Goal: Task Accomplishment & Management: Use online tool/utility

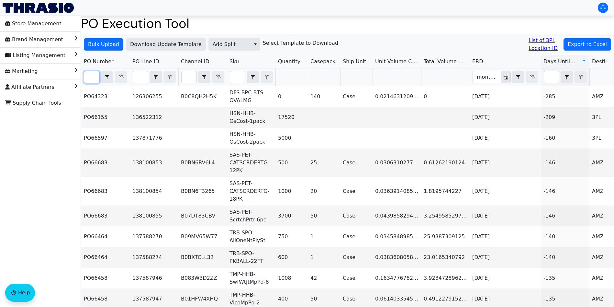
click at [92, 76] on input "Filter" at bounding box center [91, 77] width 15 height 12
paste input "PO67039"
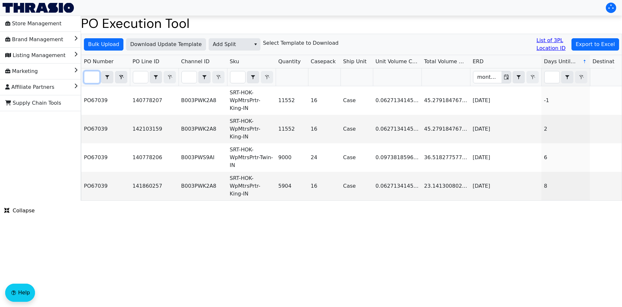
type input "PO67039"
click at [118, 76] on icon "Filter" at bounding box center [121, 76] width 8 height 5
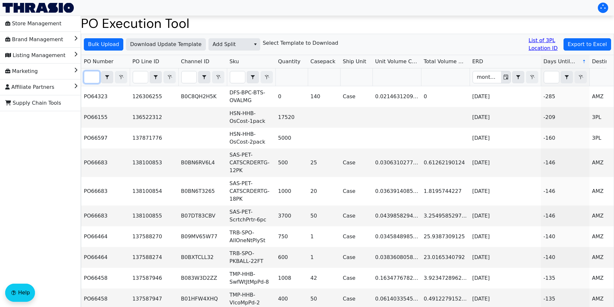
paste input "PO67030"
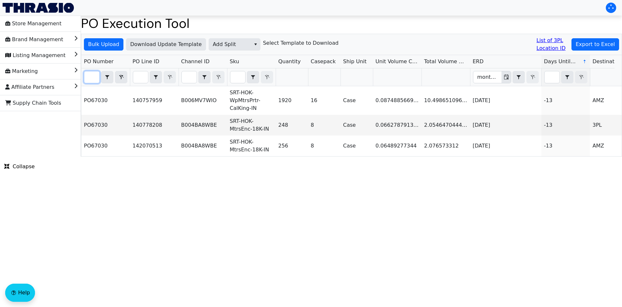
type input "PO67030"
click at [109, 44] on span "Bulk Upload" at bounding box center [103, 44] width 31 height 8
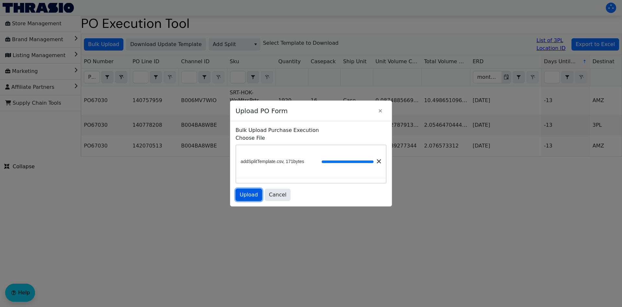
click at [253, 195] on span "Upload" at bounding box center [249, 195] width 18 height 8
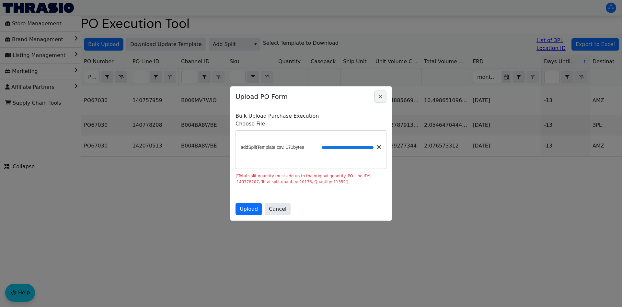
click at [381, 96] on icon "Close" at bounding box center [380, 96] width 8 height 5
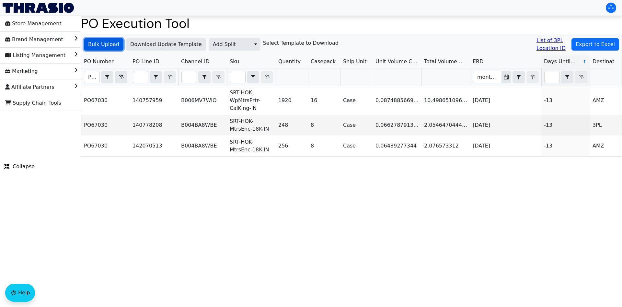
click at [108, 46] on span "Bulk Upload" at bounding box center [103, 44] width 31 height 8
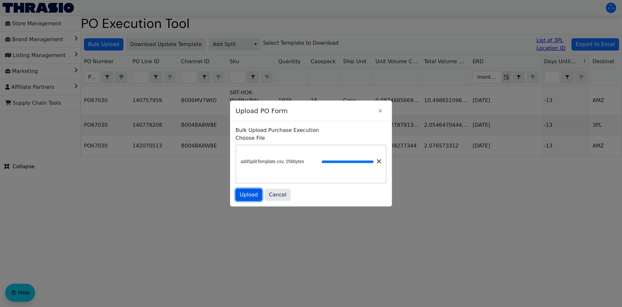
click at [250, 196] on span "Upload" at bounding box center [249, 195] width 18 height 8
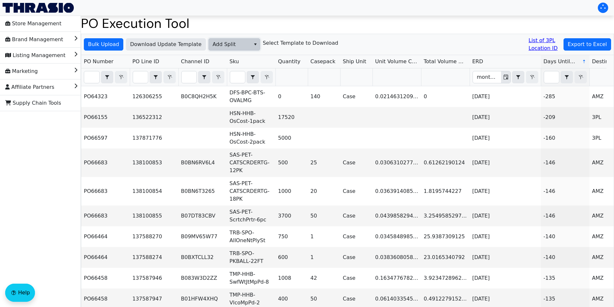
click at [240, 44] on span "Add Split" at bounding box center [230, 44] width 34 height 8
click at [238, 67] on span "AGL Decision" at bounding box center [227, 66] width 34 height 8
click at [109, 47] on span "Bulk Upload" at bounding box center [103, 44] width 31 height 8
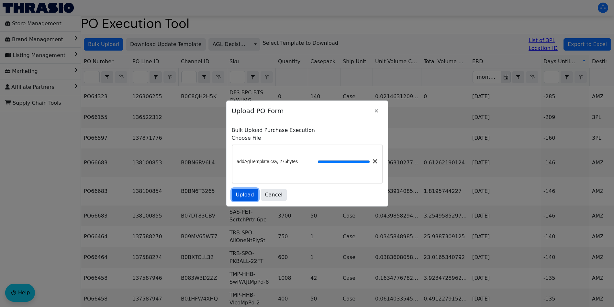
click at [245, 198] on span "Upload" at bounding box center [245, 195] width 18 height 8
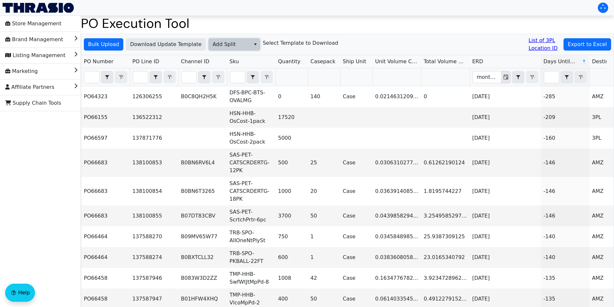
click at [229, 41] on span "Add Split" at bounding box center [230, 44] width 34 height 8
click at [234, 74] on span "Add FBA ID" at bounding box center [224, 77] width 29 height 8
click at [111, 48] on span "Bulk Upload" at bounding box center [103, 44] width 31 height 8
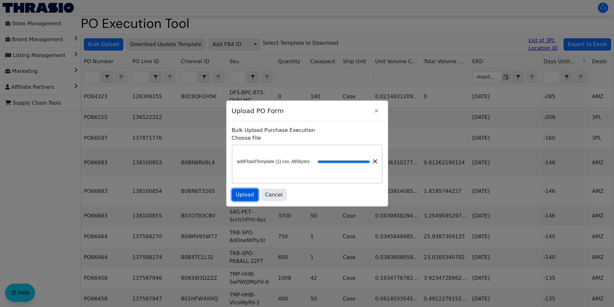
click at [250, 196] on span "Upload" at bounding box center [245, 195] width 18 height 8
